Goal: Navigation & Orientation: Find specific page/section

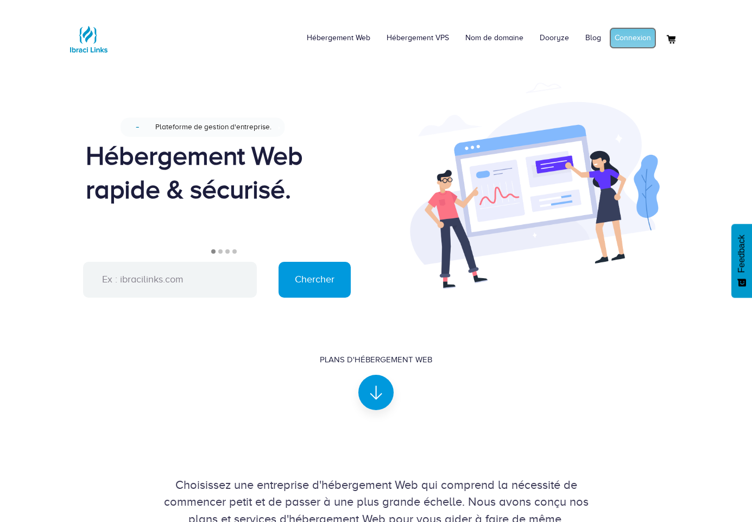
click at [621, 37] on link "Connexion" at bounding box center [633, 38] width 47 height 22
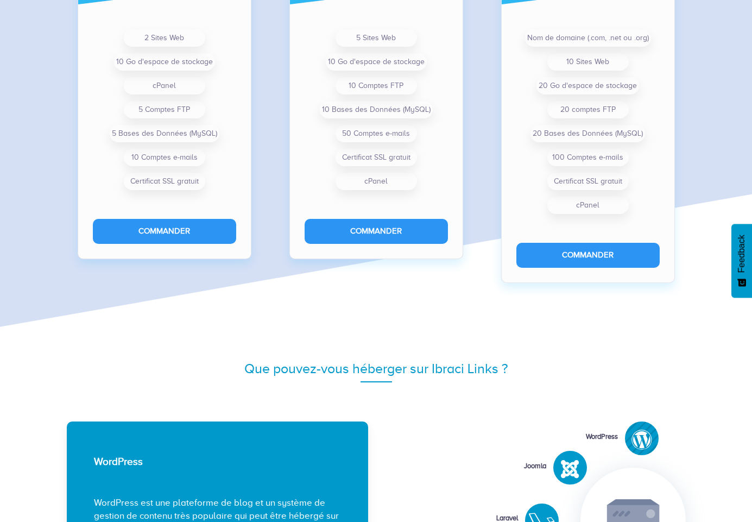
scroll to position [1207, 0]
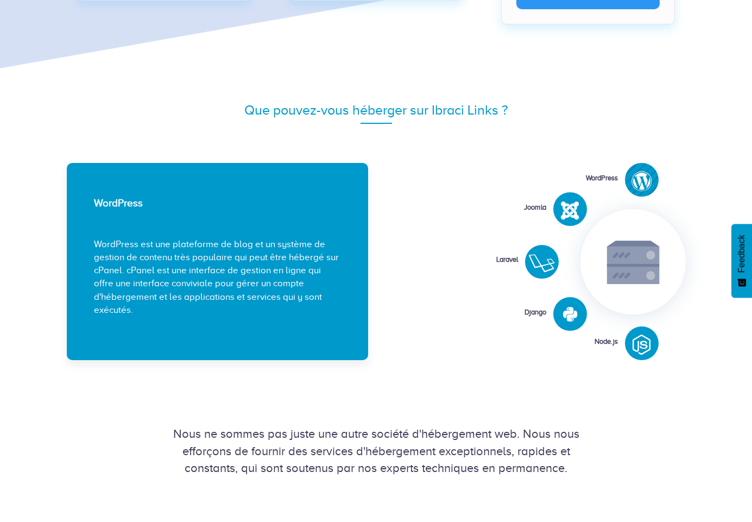
click at [752, 256] on html "Hébergement Web Hébergement VPS Nom de domaine Dooryze Blog Connexion" at bounding box center [376, 365] width 752 height 3144
click at [647, 185] on icon at bounding box center [642, 181] width 21 height 21
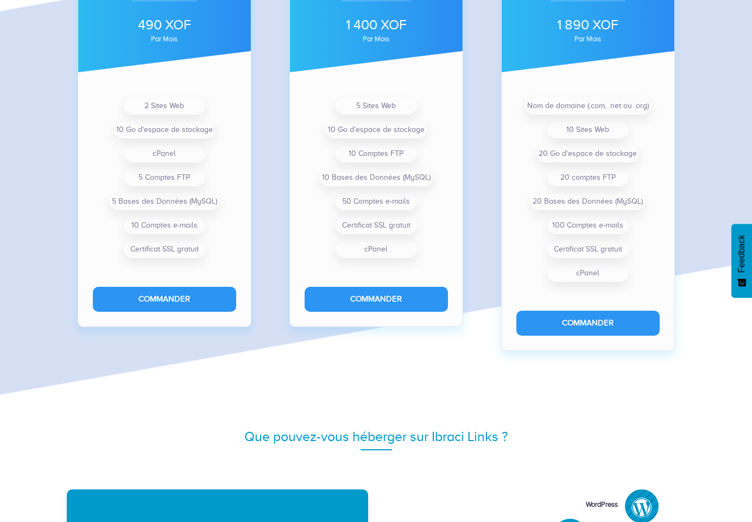
scroll to position [870, 0]
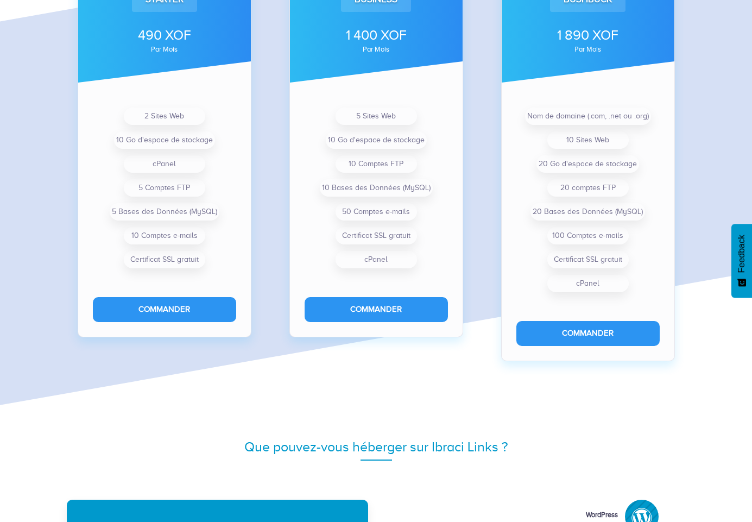
click at [738, 262] on span "Feedback" at bounding box center [742, 254] width 10 height 38
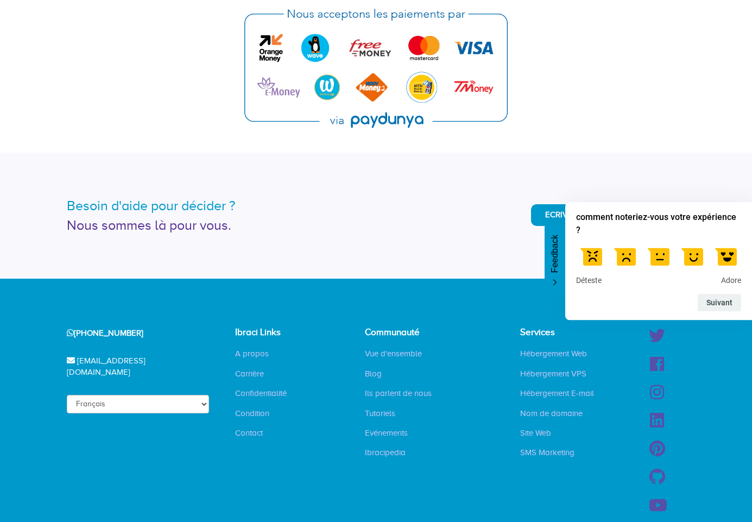
scroll to position [2626, 0]
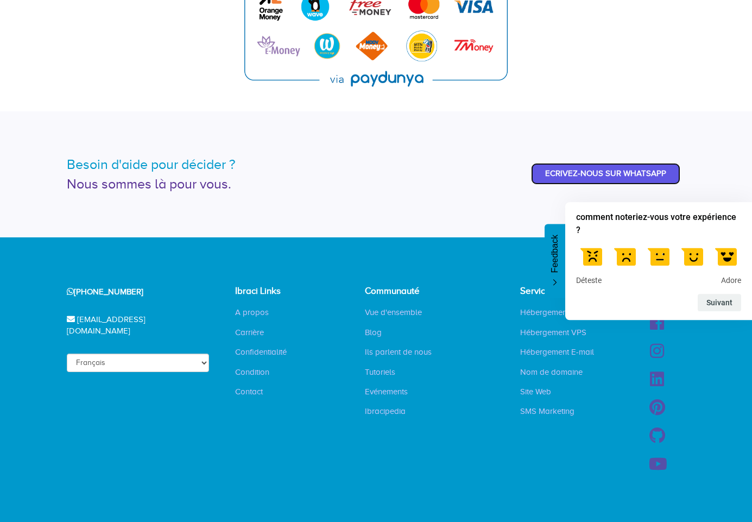
click at [597, 163] on link "Ecrivez-nous sur WhatsApp" at bounding box center [605, 173] width 149 height 21
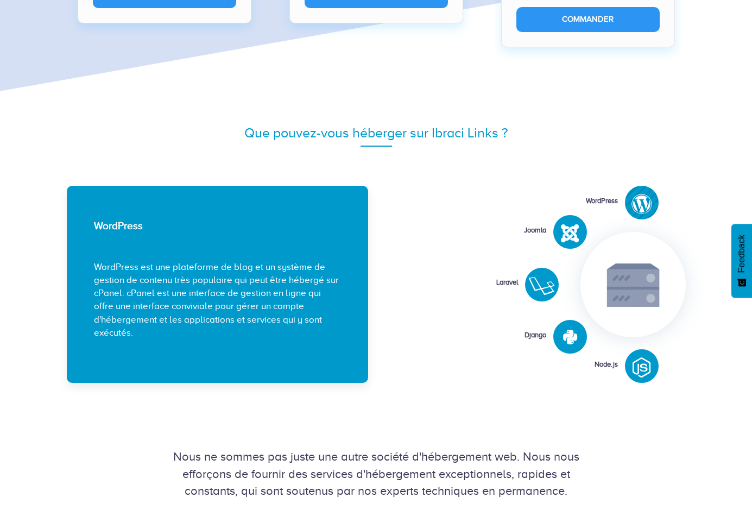
scroll to position [1204, 0]
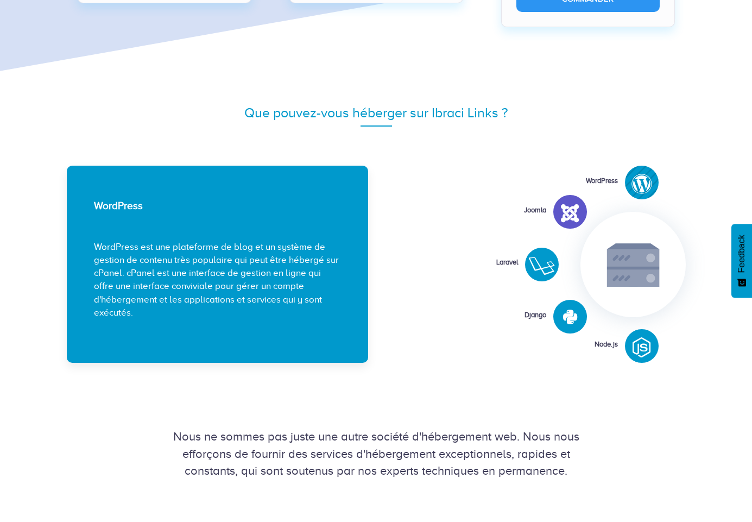
click at [575, 211] on icon at bounding box center [570, 213] width 18 height 21
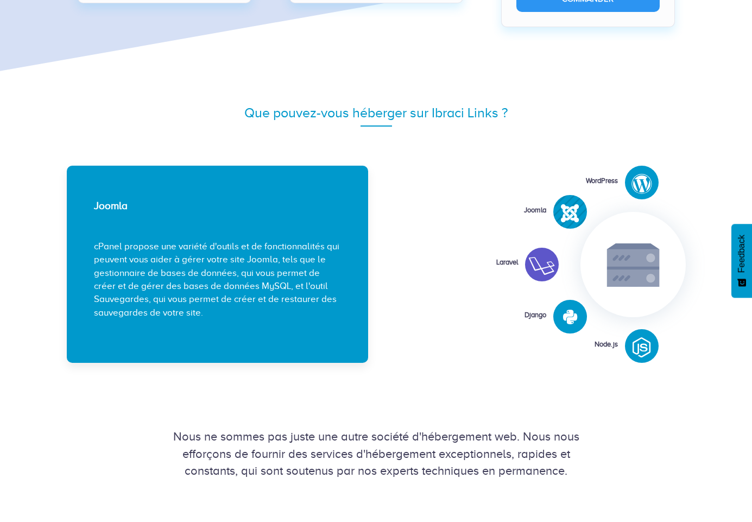
click at [542, 258] on icon at bounding box center [542, 266] width 26 height 21
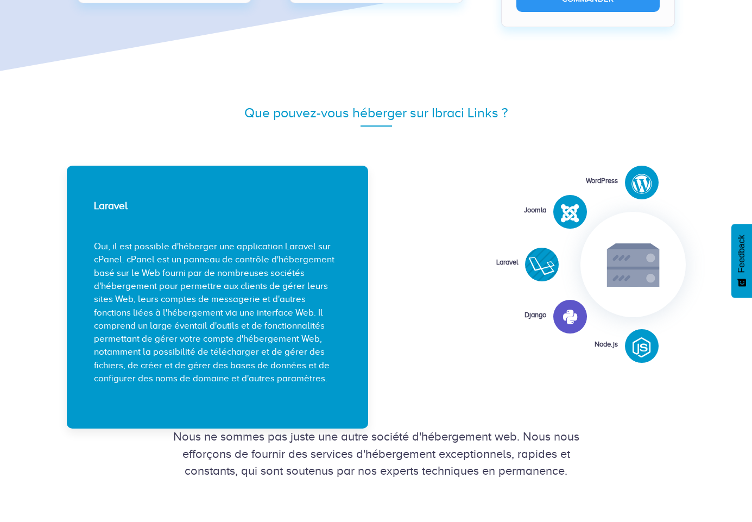
click at [560, 304] on div at bounding box center [597, 330] width 86 height 86
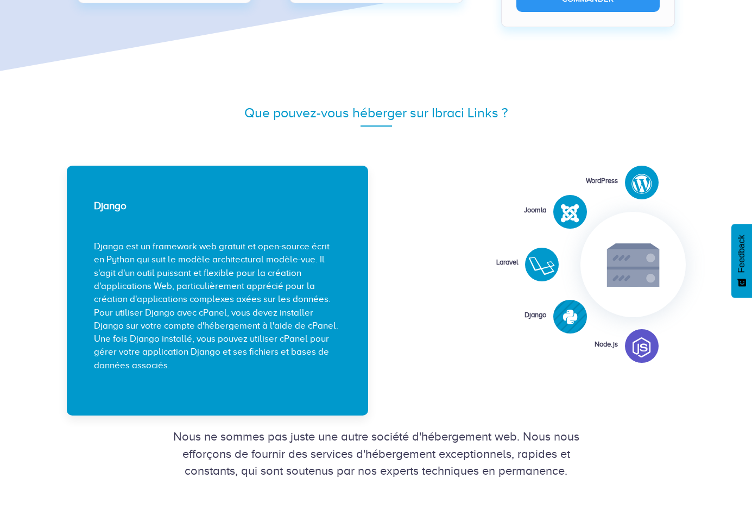
click at [635, 342] on icon at bounding box center [642, 347] width 18 height 21
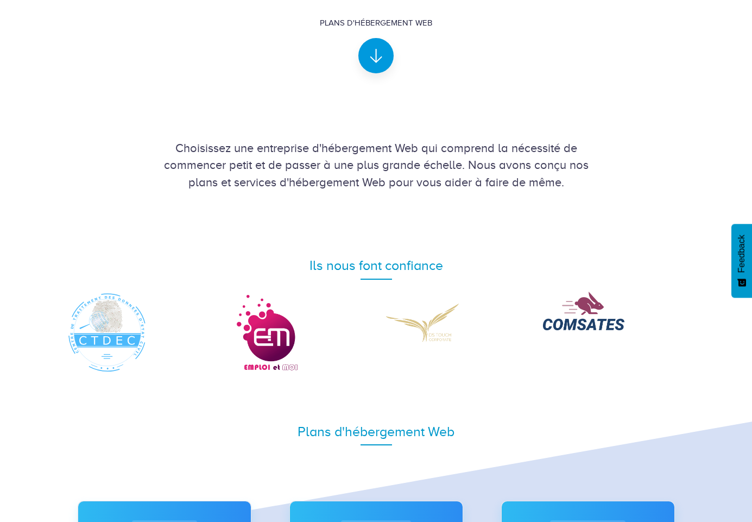
scroll to position [0, 0]
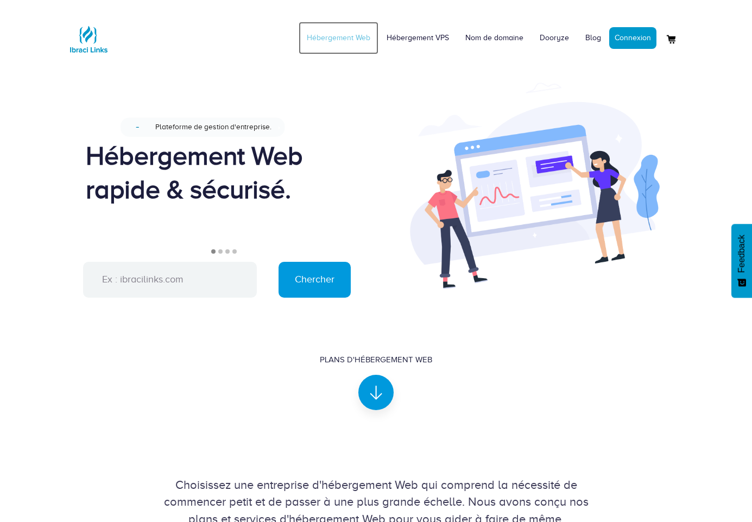
click at [340, 43] on link "Hébergement Web" at bounding box center [339, 38] width 80 height 33
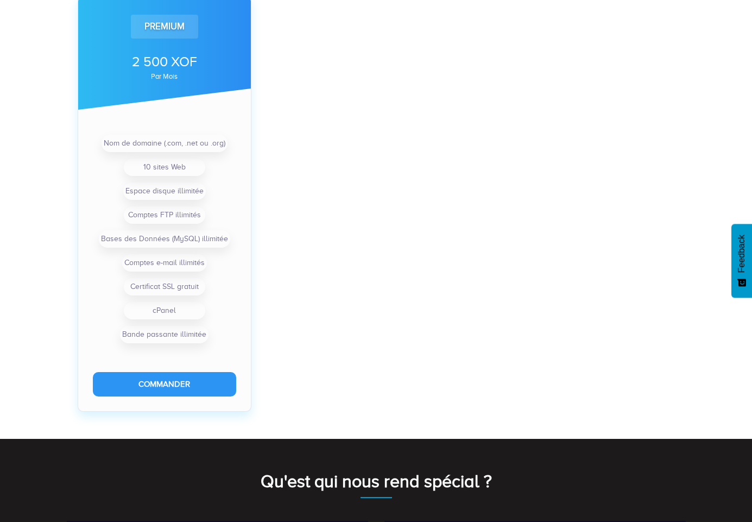
scroll to position [836, 0]
